Goal: Task Accomplishment & Management: Use online tool/utility

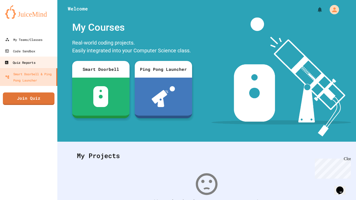
click at [18, 61] on div "Quiz Reports" at bounding box center [19, 62] width 31 height 7
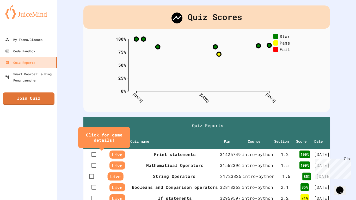
scroll to position [17, 0]
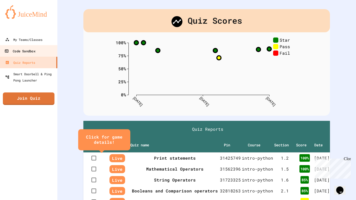
click at [22, 55] on link "Code Sandbox" at bounding box center [28, 51] width 59 height 12
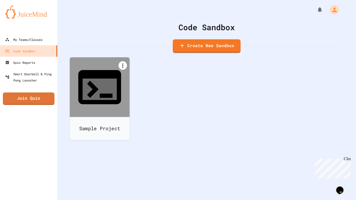
click at [122, 65] on icon at bounding box center [122, 66] width 1 height 4
click at [129, 141] on div at bounding box center [99, 141] width 59 height 0
click at [204, 52] on link "Create New Sandbox" at bounding box center [207, 46] width 66 height 14
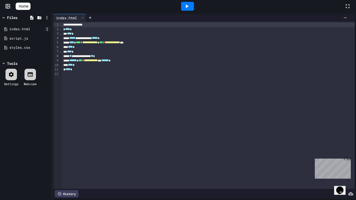
click at [47, 30] on icon at bounding box center [47, 29] width 5 height 5
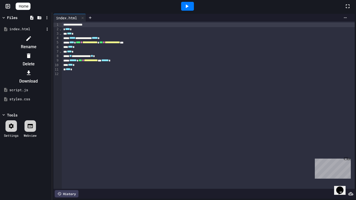
click at [32, 53] on icon at bounding box center [29, 56] width 6 height 6
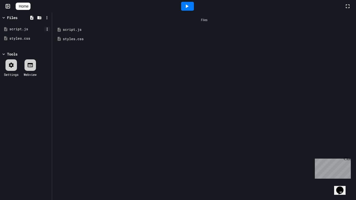
click at [46, 31] on icon at bounding box center [47, 29] width 5 height 5
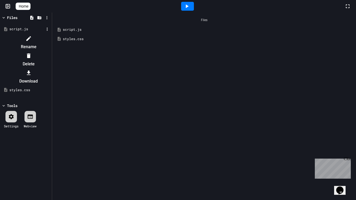
click at [30, 53] on icon at bounding box center [29, 55] width 4 height 5
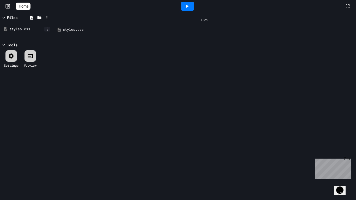
click at [46, 29] on icon at bounding box center [47, 29] width 5 height 5
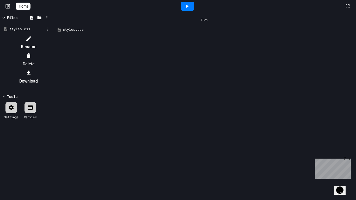
click at [30, 53] on icon at bounding box center [29, 55] width 4 height 5
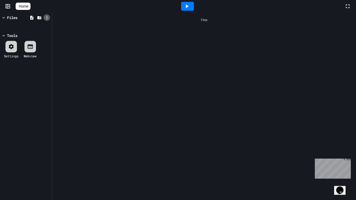
click at [47, 16] on icon at bounding box center [46, 17] width 1 height 3
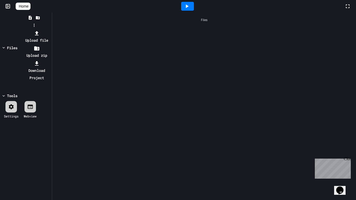
click at [51, 29] on div at bounding box center [37, 32] width 28 height 7
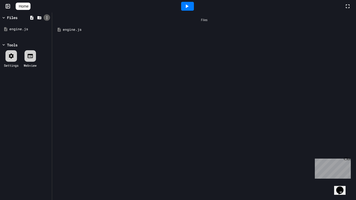
click at [47, 19] on icon at bounding box center [47, 17] width 5 height 5
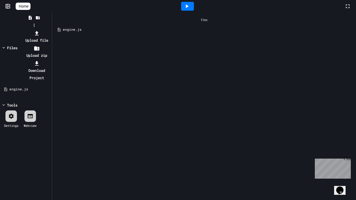
click at [23, 29] on div at bounding box center [33, 29] width 33 height 0
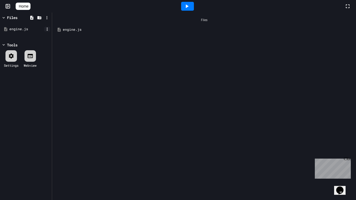
click at [46, 28] on icon at bounding box center [47, 29] width 5 height 5
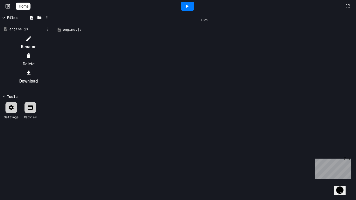
click at [32, 53] on icon at bounding box center [29, 56] width 6 height 6
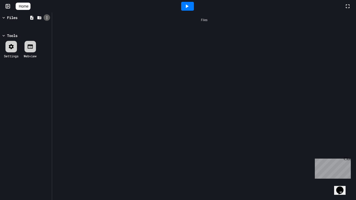
click at [45, 17] on icon at bounding box center [47, 17] width 5 height 5
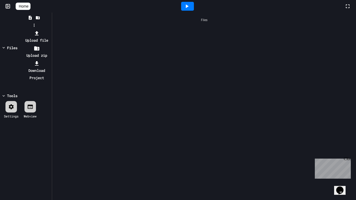
click at [51, 45] on div at bounding box center [37, 48] width 28 height 7
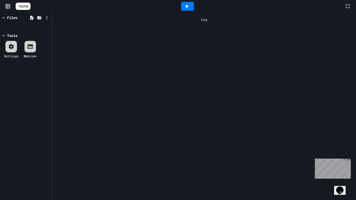
type input "**********"
click at [348, 156] on div "Close" at bounding box center [346, 159] width 7 height 7
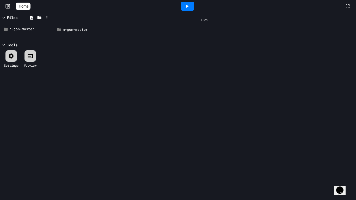
click at [190, 9] on icon at bounding box center [187, 6] width 6 height 6
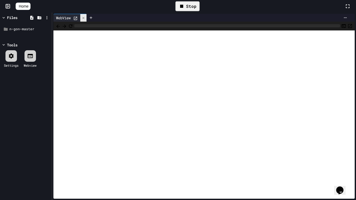
click at [84, 17] on icon at bounding box center [83, 18] width 4 height 4
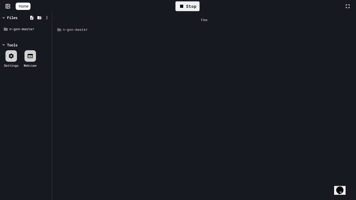
click at [68, 27] on div "n-gon-master" at bounding box center [208, 29] width 290 height 5
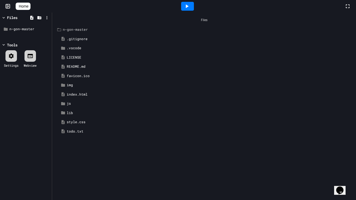
click at [68, 27] on div "n-gon-master" at bounding box center [208, 29] width 290 height 5
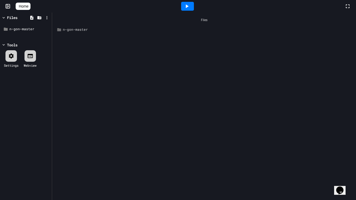
click at [68, 27] on div "n-gon-master" at bounding box center [208, 29] width 290 height 5
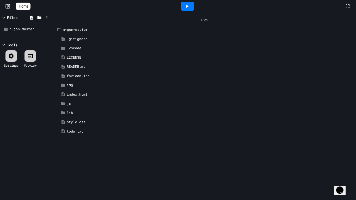
click at [77, 65] on div "README.md" at bounding box center [210, 66] width 286 height 5
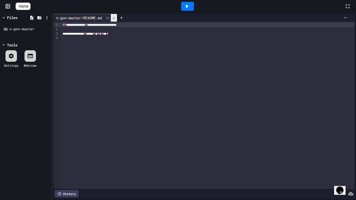
click at [116, 18] on icon at bounding box center [114, 18] width 4 height 4
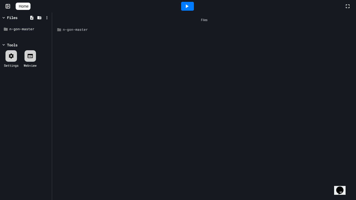
click at [72, 30] on div "n-gon-master" at bounding box center [208, 29] width 290 height 5
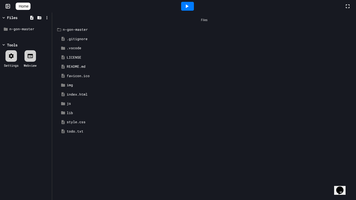
click at [70, 95] on div "index.html" at bounding box center [210, 94] width 286 height 5
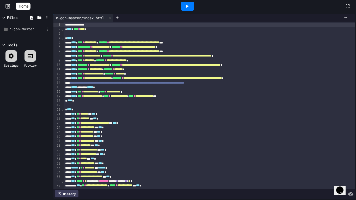
click at [23, 28] on div "n-gon-master" at bounding box center [26, 29] width 35 height 5
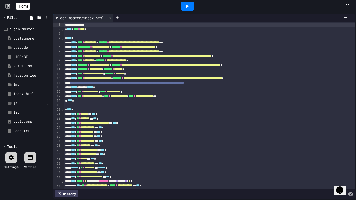
click at [27, 102] on div "js" at bounding box center [28, 102] width 31 height 5
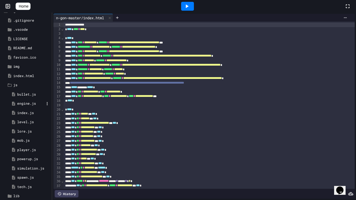
click at [29, 104] on div "engine.js" at bounding box center [30, 103] width 27 height 5
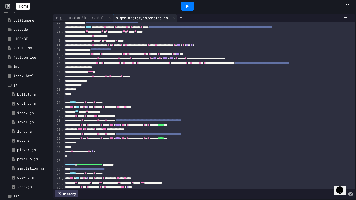
scroll to position [125, 0]
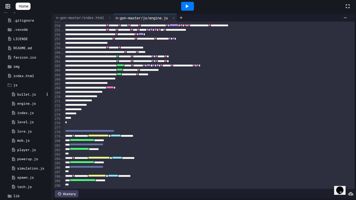
click at [30, 94] on div "bullet.js" at bounding box center [30, 94] width 27 height 5
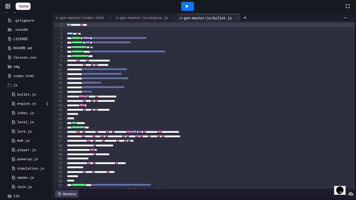
click at [21, 104] on div "engine.js" at bounding box center [30, 103] width 27 height 5
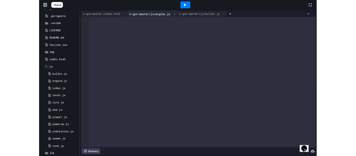
scroll to position [0, 0]
